Goal: Task Accomplishment & Management: Use online tool/utility

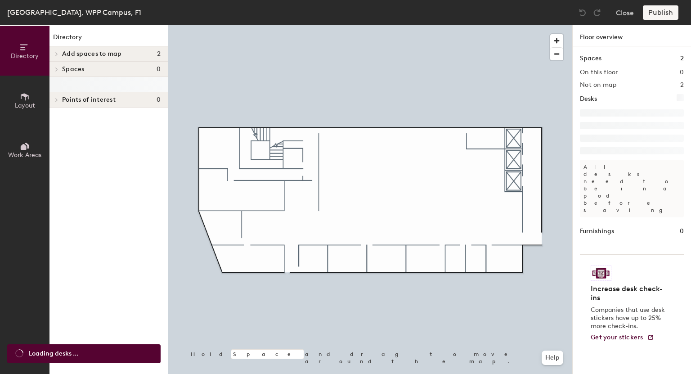
click at [104, 53] on span "Add spaces to map" at bounding box center [92, 53] width 60 height 7
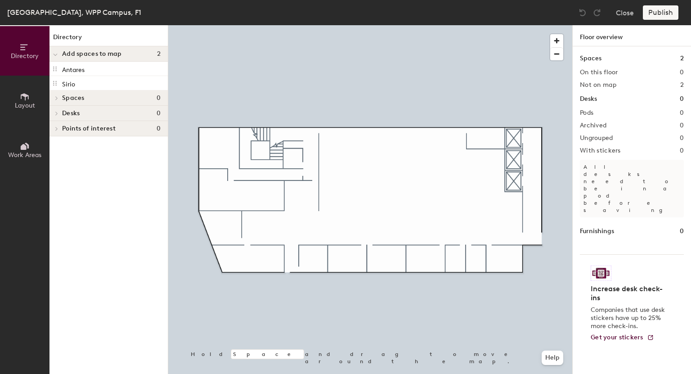
click at [29, 154] on span "Work Areas" at bounding box center [24, 155] width 33 height 8
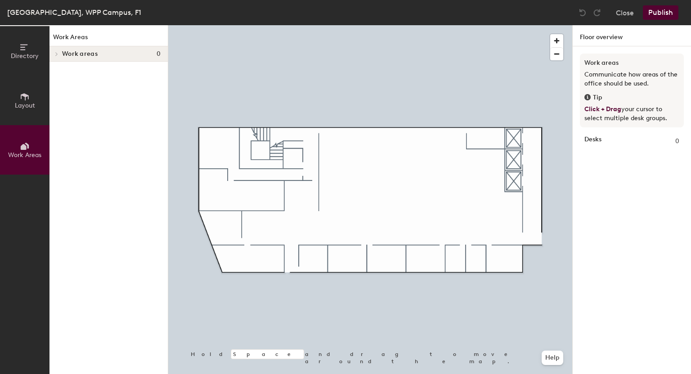
click at [16, 105] on span "Layout" at bounding box center [25, 106] width 20 height 8
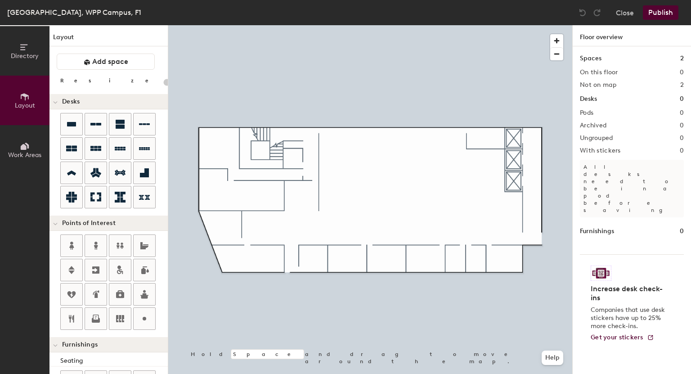
click at [20, 48] on icon at bounding box center [25, 47] width 10 height 10
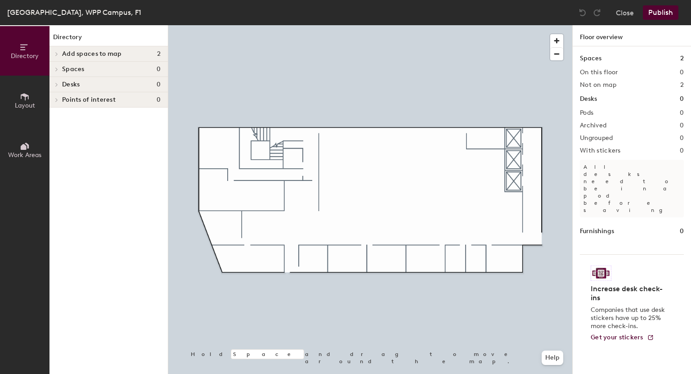
click at [59, 49] on div at bounding box center [56, 53] width 12 height 15
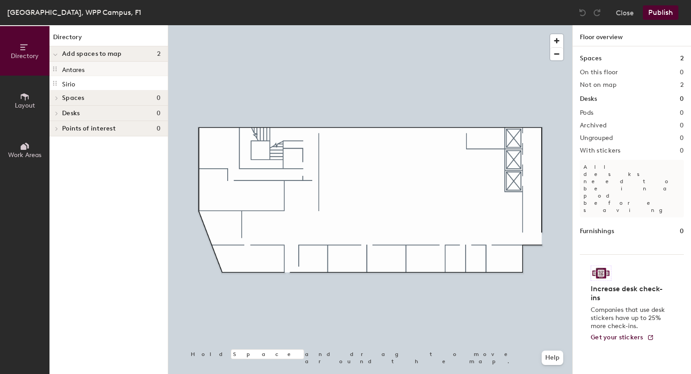
click at [83, 69] on p "Antares" at bounding box center [73, 68] width 23 height 10
click at [56, 68] on icon at bounding box center [54, 68] width 7 height 7
click at [56, 54] on icon at bounding box center [55, 55] width 5 height 4
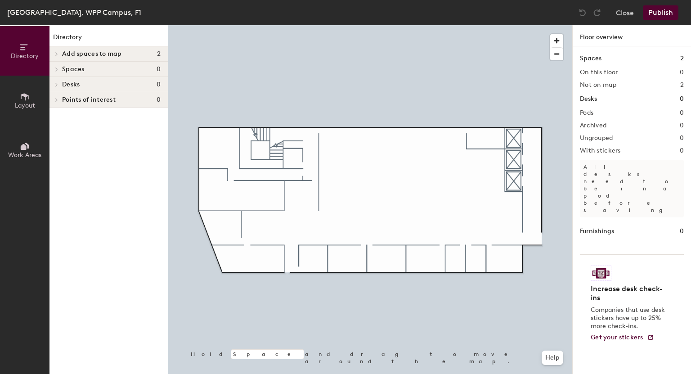
click at [55, 71] on icon at bounding box center [57, 69] width 4 height 5
click at [60, 69] on div at bounding box center [56, 69] width 12 height 15
click at [57, 69] on icon at bounding box center [57, 69] width 4 height 5
click at [60, 52] on div at bounding box center [56, 54] width 10 height 5
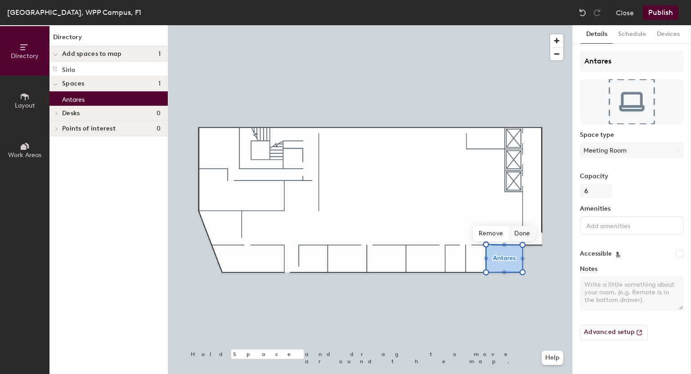
click at [524, 234] on span "Done" at bounding box center [522, 233] width 27 height 15
click at [455, 258] on div "Directory Layout Work Areas Directory Add spaces to map 1 Sirio Spaces 1 Antare…" at bounding box center [345, 199] width 691 height 349
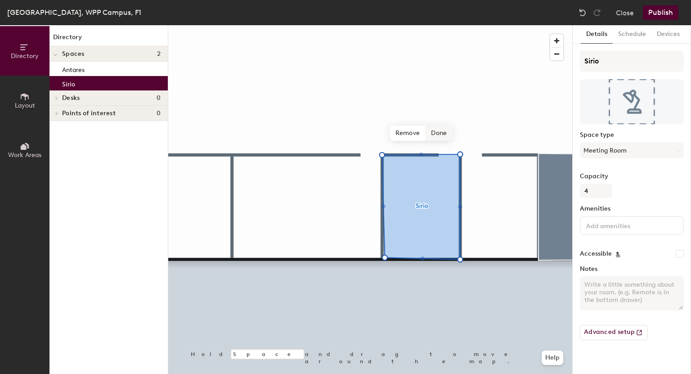
click at [441, 131] on span "Done" at bounding box center [439, 133] width 27 height 15
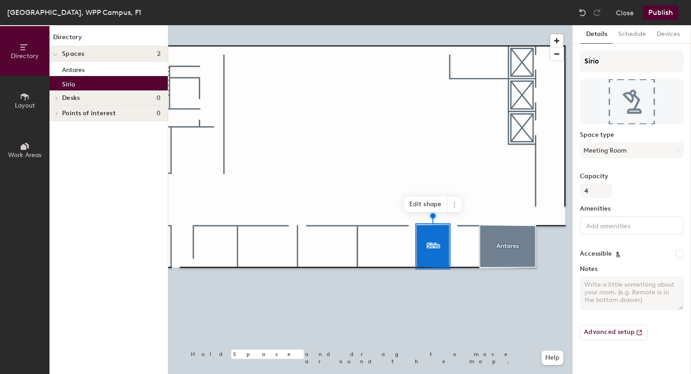
click at [66, 53] on span "Spaces" at bounding box center [73, 53] width 23 height 7
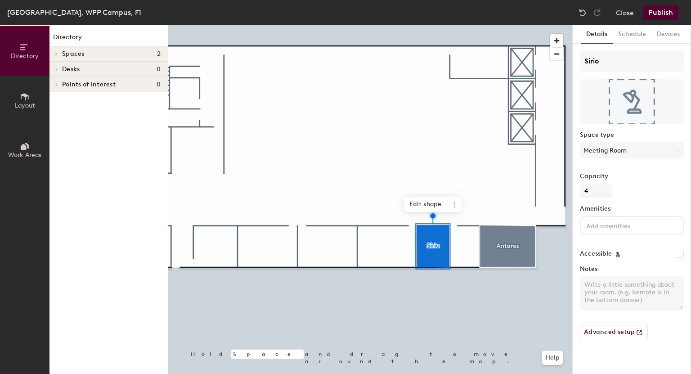
click at [56, 51] on div at bounding box center [56, 53] width 12 height 15
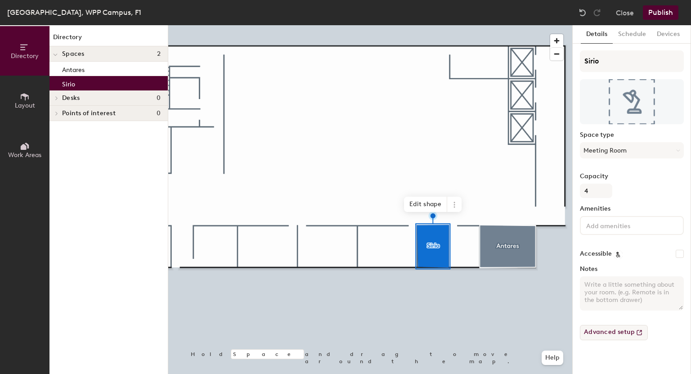
click at [605, 333] on button "Advanced setup" at bounding box center [614, 332] width 68 height 15
click at [634, 32] on button "Schedule" at bounding box center [632, 34] width 39 height 18
click at [634, 38] on button "Schedule" at bounding box center [632, 34] width 39 height 18
click at [665, 35] on button "Devices" at bounding box center [669, 34] width 34 height 18
click at [604, 36] on button "Details" at bounding box center [597, 34] width 32 height 18
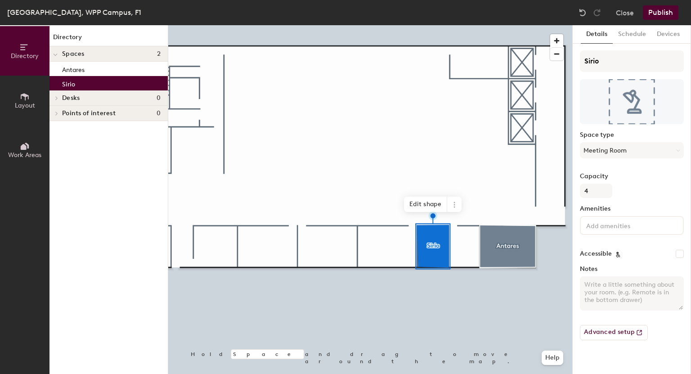
click at [655, 36] on button "Devices" at bounding box center [669, 34] width 34 height 18
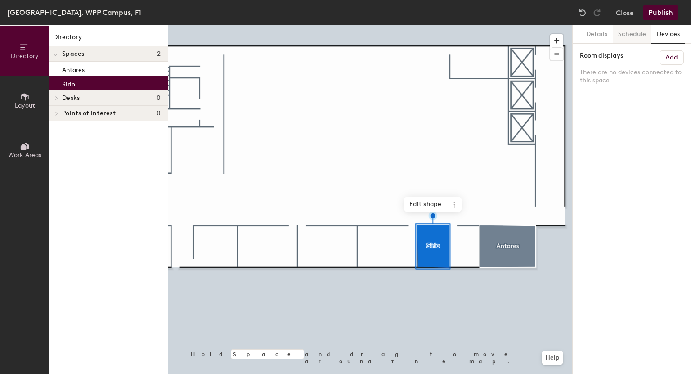
click at [627, 34] on button "Schedule" at bounding box center [632, 34] width 39 height 18
click at [631, 69] on button "On-demand" at bounding box center [632, 69] width 104 height 16
click at [614, 107] on div "Scheduled" at bounding box center [632, 106] width 103 height 14
click at [602, 87] on button "Select account" at bounding box center [632, 89] width 104 height 16
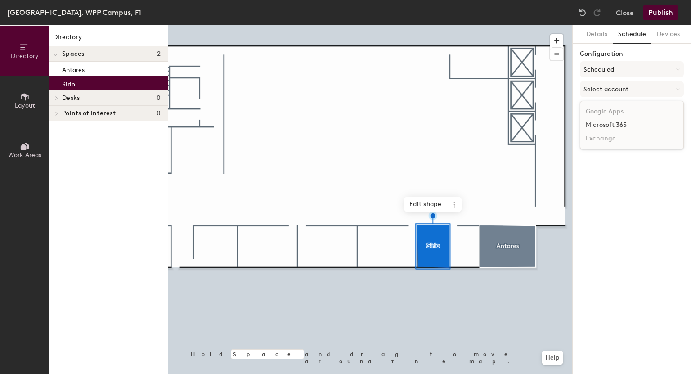
click at [607, 125] on div "Microsoft 365" at bounding box center [632, 125] width 103 height 14
click at [607, 124] on input at bounding box center [632, 124] width 104 height 16
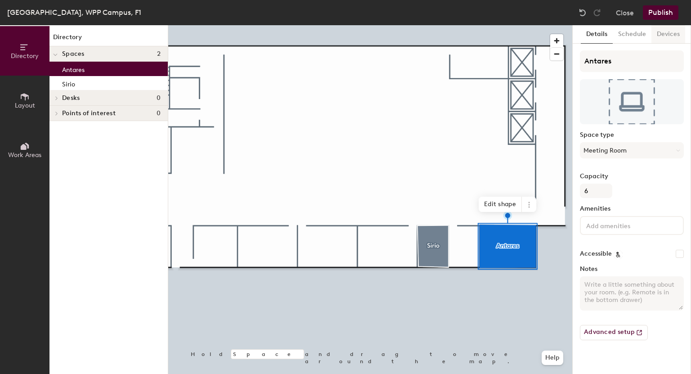
click at [663, 39] on button "Devices" at bounding box center [669, 34] width 34 height 18
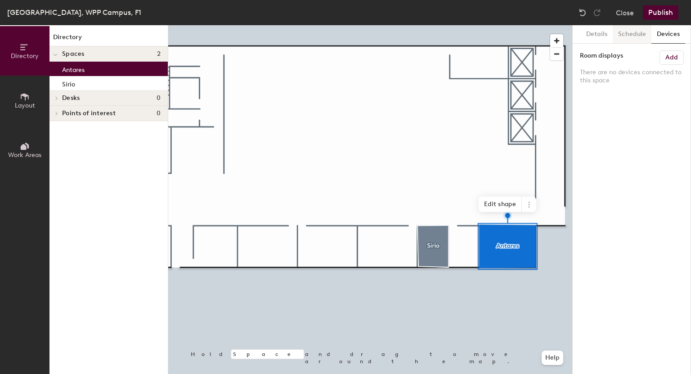
click at [623, 32] on button "Schedule" at bounding box center [632, 34] width 39 height 18
click at [587, 31] on button "Details" at bounding box center [597, 34] width 32 height 18
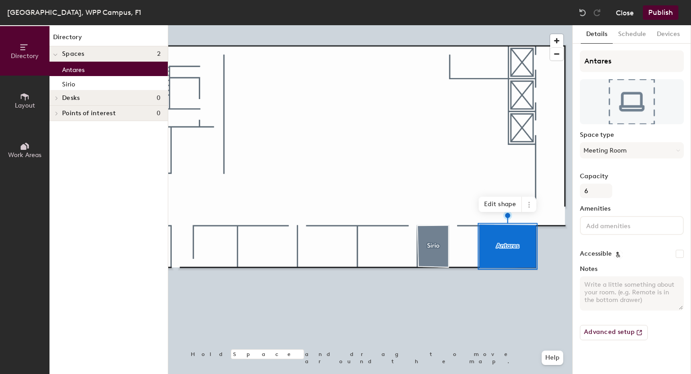
click at [629, 12] on button "Close" at bounding box center [625, 12] width 18 height 14
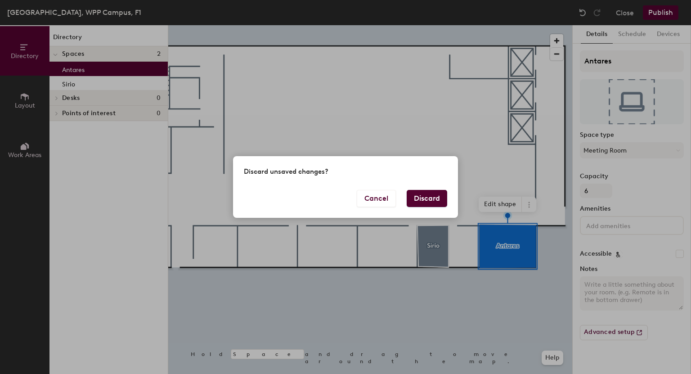
click at [438, 204] on button "Discard" at bounding box center [427, 198] width 41 height 17
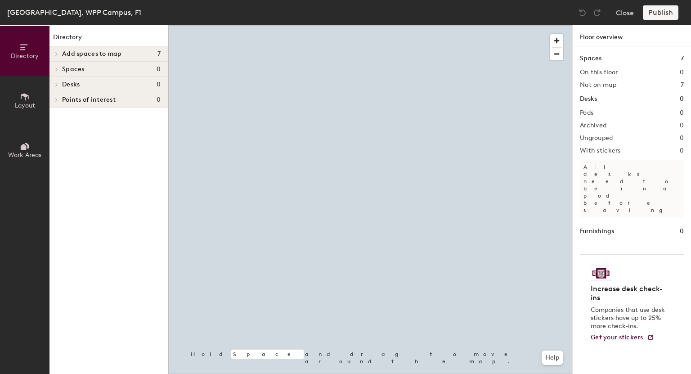
click at [55, 52] on span at bounding box center [56, 54] width 8 height 5
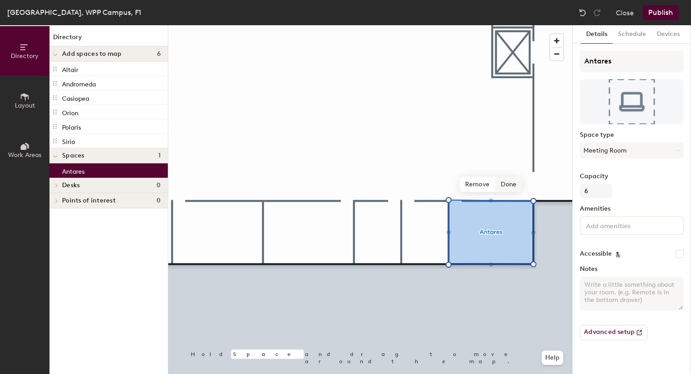
click at [513, 185] on span "Done" at bounding box center [509, 184] width 27 height 15
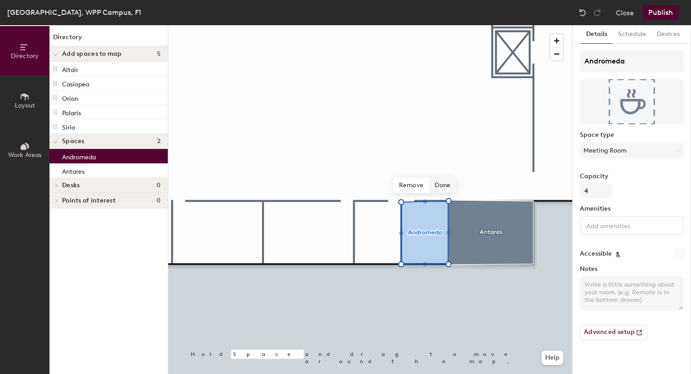
click at [432, 178] on span "Done" at bounding box center [442, 185] width 27 height 15
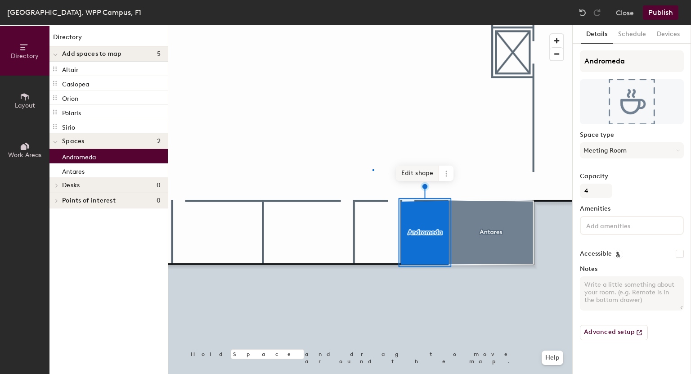
click at [373, 25] on div at bounding box center [370, 25] width 404 height 0
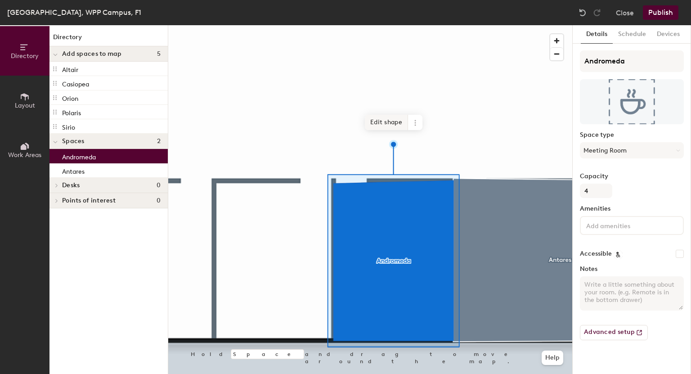
click at [393, 119] on span "Edit shape" at bounding box center [386, 122] width 43 height 15
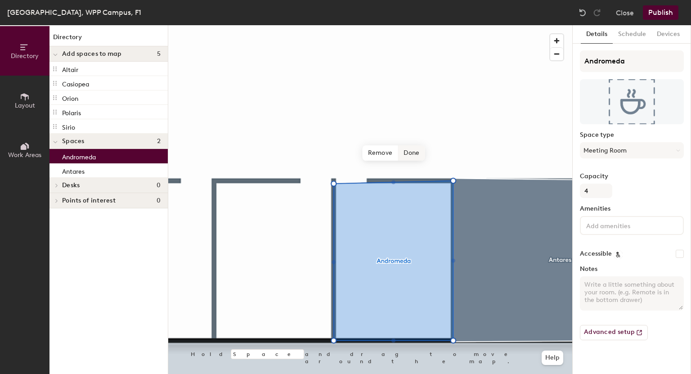
click at [409, 154] on span "Done" at bounding box center [411, 152] width 27 height 15
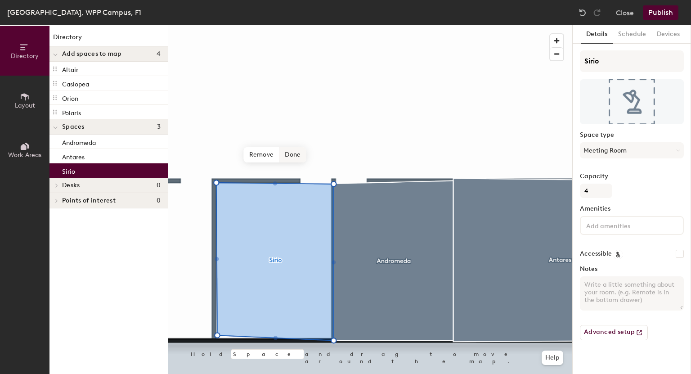
click at [289, 154] on span "Done" at bounding box center [293, 154] width 27 height 15
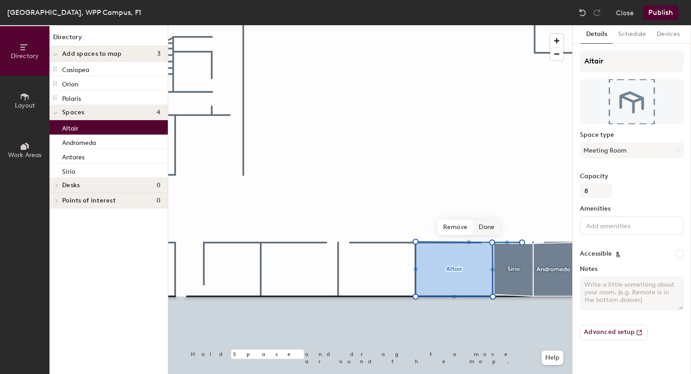
click at [489, 224] on span "Done" at bounding box center [487, 227] width 27 height 15
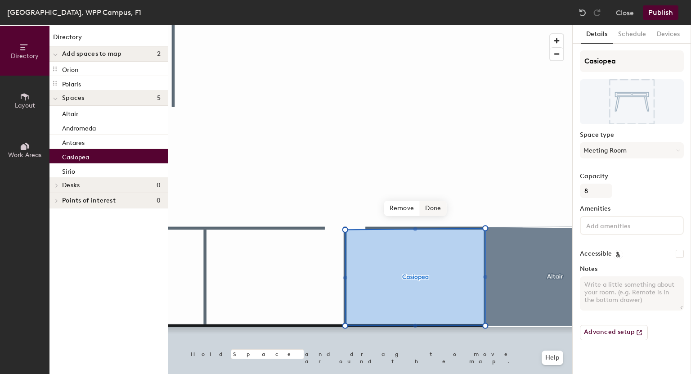
click at [431, 205] on span "Done" at bounding box center [433, 208] width 27 height 15
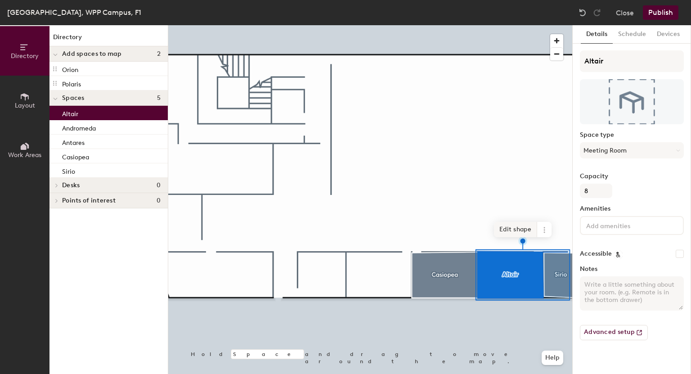
click at [520, 229] on span "Edit shape" at bounding box center [515, 229] width 43 height 15
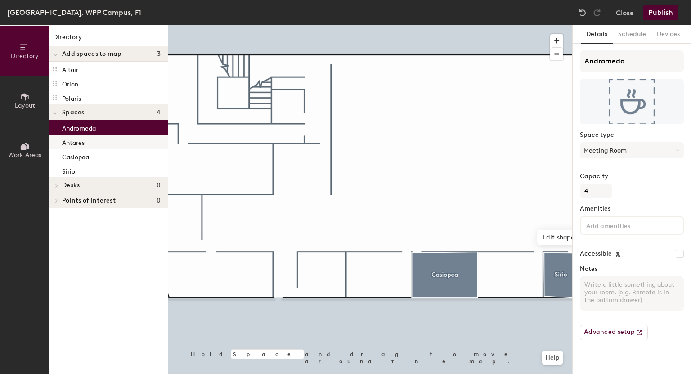
click at [521, 280] on div "Directory Layout Work Areas Directory Add spaces to map 3 Altair Orion Polaris …" at bounding box center [345, 199] width 691 height 349
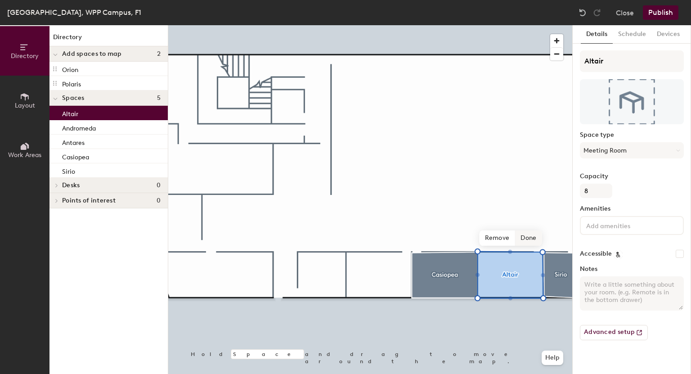
click at [526, 234] on span "Done" at bounding box center [528, 237] width 27 height 15
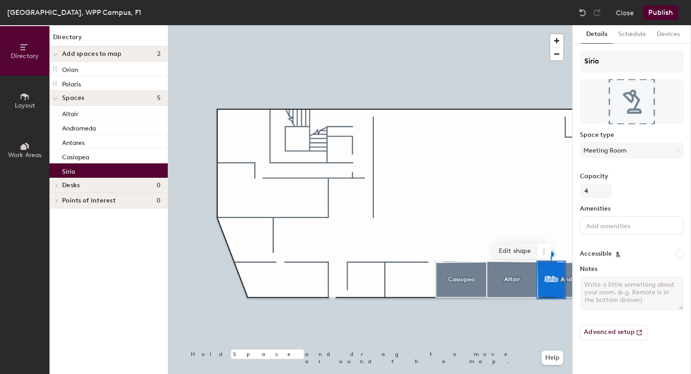
click at [523, 249] on span "Edit shape" at bounding box center [515, 251] width 43 height 15
click at [538, 257] on span "Done" at bounding box center [538, 257] width 27 height 15
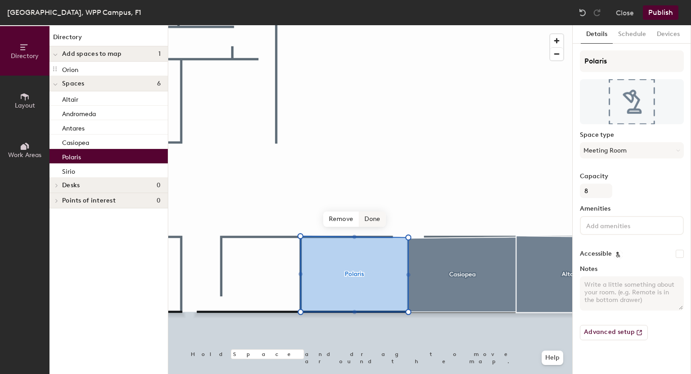
click at [370, 223] on span "Done" at bounding box center [372, 219] width 27 height 15
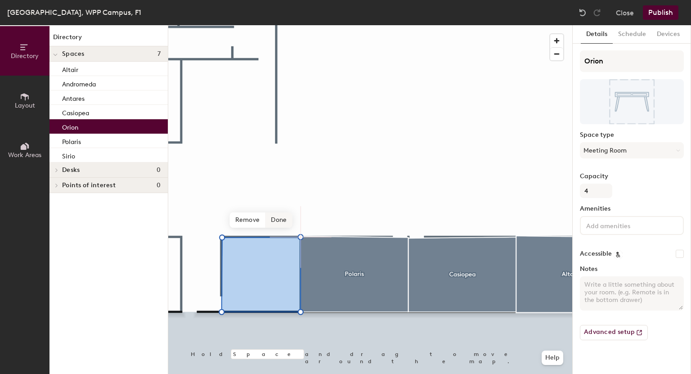
click at [287, 220] on span "Done" at bounding box center [279, 219] width 27 height 15
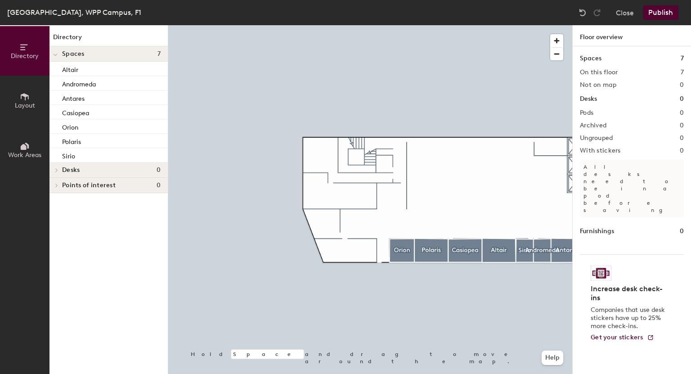
click at [659, 13] on button "Publish" at bounding box center [661, 12] width 36 height 14
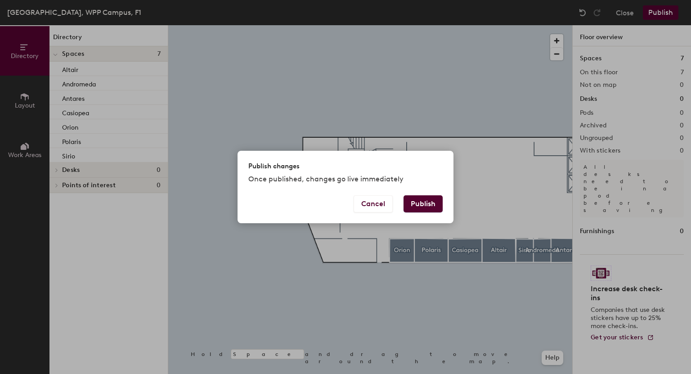
click at [431, 208] on button "Publish" at bounding box center [423, 203] width 39 height 17
